Goal: Task Accomplishment & Management: Manage account settings

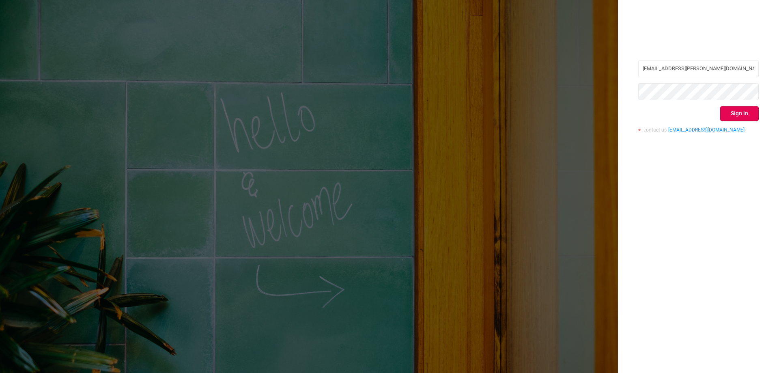
click at [729, 186] on div "[EMAIL_ADDRESS][PERSON_NAME][DOMAIN_NAME] Sign in contact us [EMAIL_ADDRESS][DO…" at bounding box center [698, 186] width 161 height 373
drag, startPoint x: 705, startPoint y: 68, endPoint x: 577, endPoint y: 63, distance: 128.3
click at [577, 63] on div "[EMAIL_ADDRESS][PERSON_NAME][DOMAIN_NAME] Sign in contact us [EMAIL_ADDRESS][DO…" at bounding box center [389, 186] width 779 height 373
paste input "[PERSON_NAME][EMAIL_ADDRESS][DOMAIN_NAME]"
type input "[PERSON_NAME][EMAIL_ADDRESS][DOMAIN_NAME]"
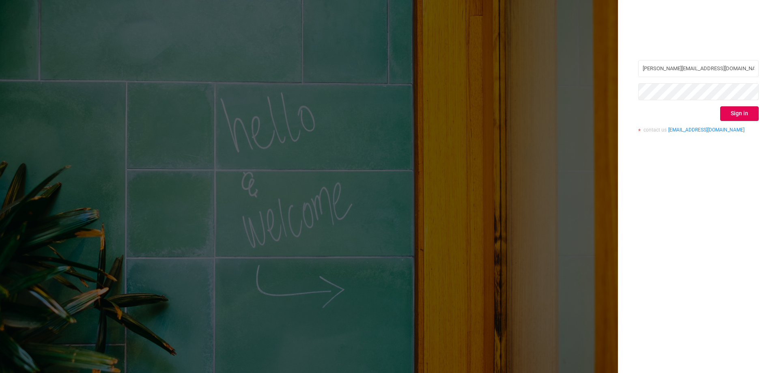
click at [715, 192] on div "[PERSON_NAME][EMAIL_ADDRESS][DOMAIN_NAME] Sign in contact us [EMAIL_ADDRESS][DO…" at bounding box center [698, 186] width 161 height 373
click at [598, 88] on div "[PERSON_NAME][EMAIL_ADDRESS][DOMAIN_NAME] Sign in contact us [EMAIL_ADDRESS][DO…" at bounding box center [389, 186] width 779 height 373
drag, startPoint x: 678, startPoint y: 229, endPoint x: 722, endPoint y: 148, distance: 91.5
click at [678, 228] on div "[PERSON_NAME][EMAIL_ADDRESS][DOMAIN_NAME] Sign in contact us [EMAIL_ADDRESS][DO…" at bounding box center [698, 186] width 161 height 373
click at [733, 116] on button "Sign in" at bounding box center [739, 113] width 39 height 15
